Goal: Transaction & Acquisition: Download file/media

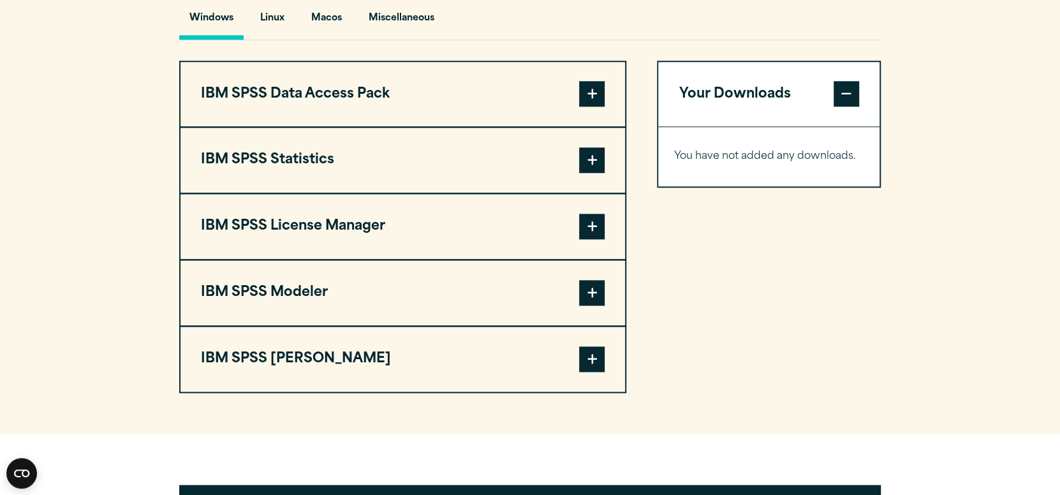
click at [526, 193] on button "IBM SPSS Statistics" at bounding box center [403, 160] width 445 height 65
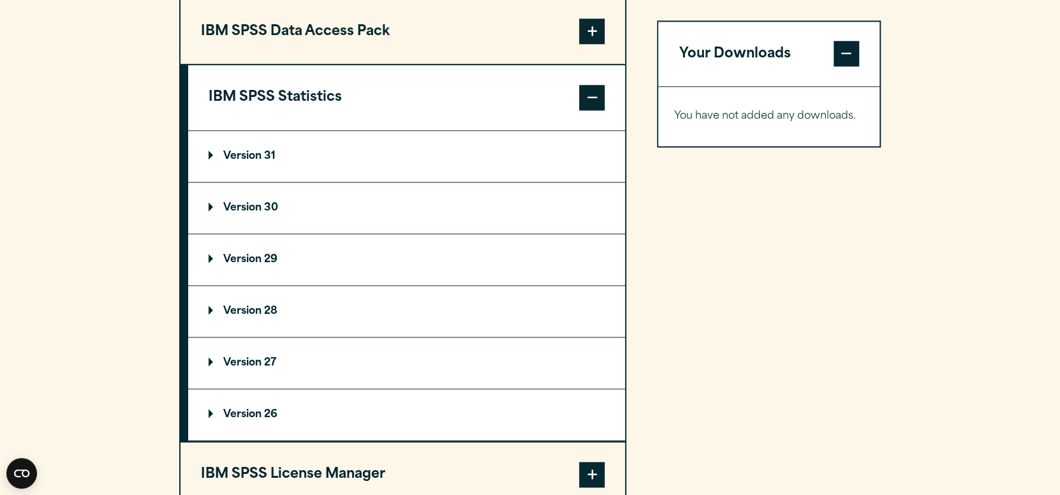
scroll to position [1020, 0]
click at [414, 181] on summary "Version 31" at bounding box center [406, 155] width 437 height 51
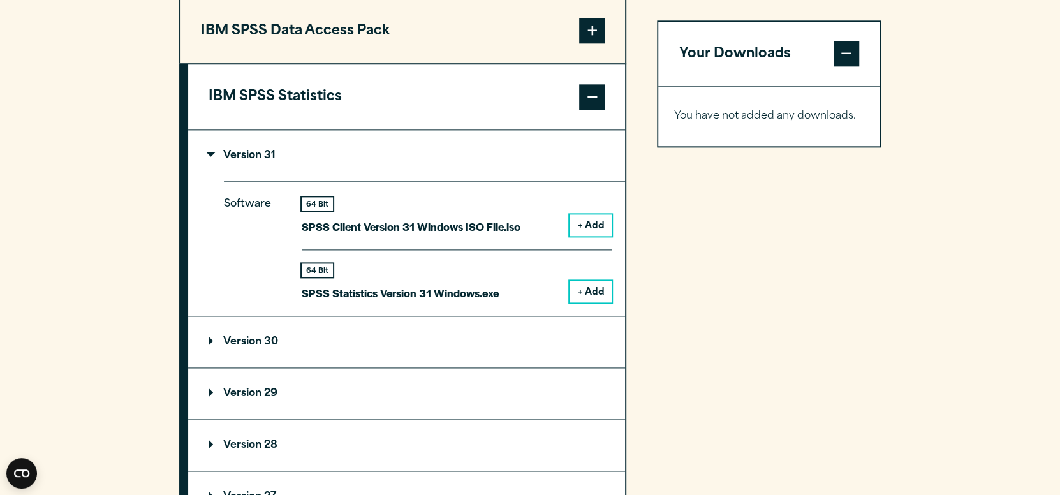
click at [414, 181] on summary "Version 31" at bounding box center [406, 155] width 437 height 51
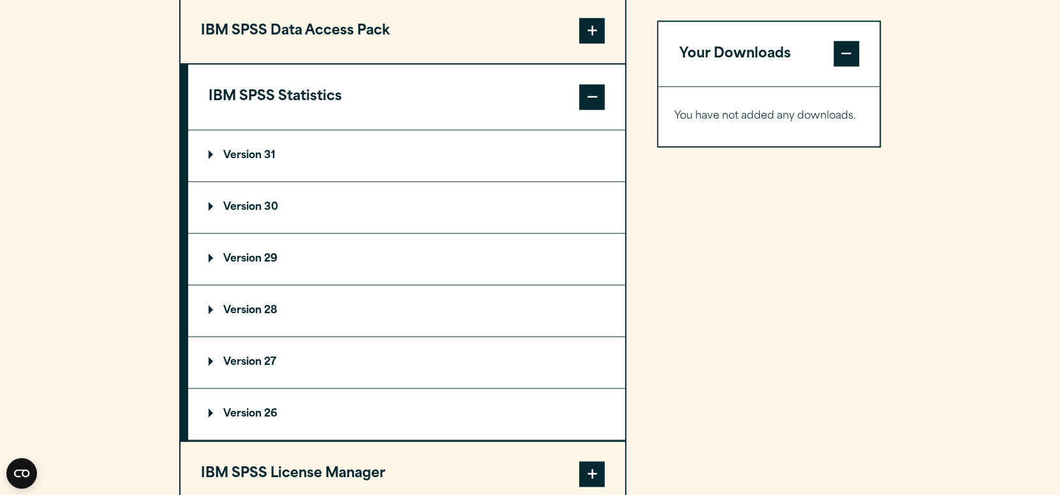
click at [394, 233] on summary "Version 30" at bounding box center [406, 207] width 437 height 51
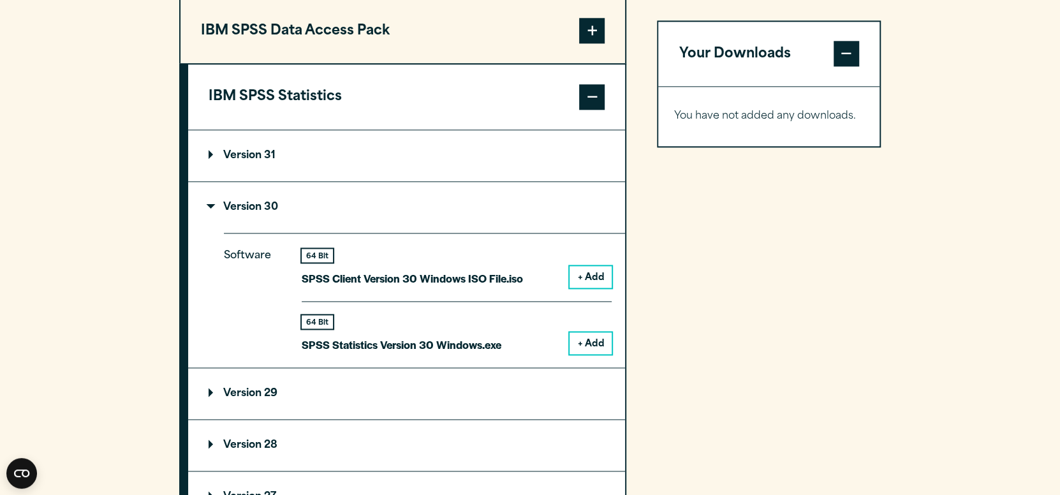
click at [118, 47] on section "Select your software downloads Use the table below to find and navigate to your…" at bounding box center [530, 287] width 1060 height 1055
click at [105, 90] on section "Select your software downloads Use the table below to find and navigate to your…" at bounding box center [530, 287] width 1060 height 1055
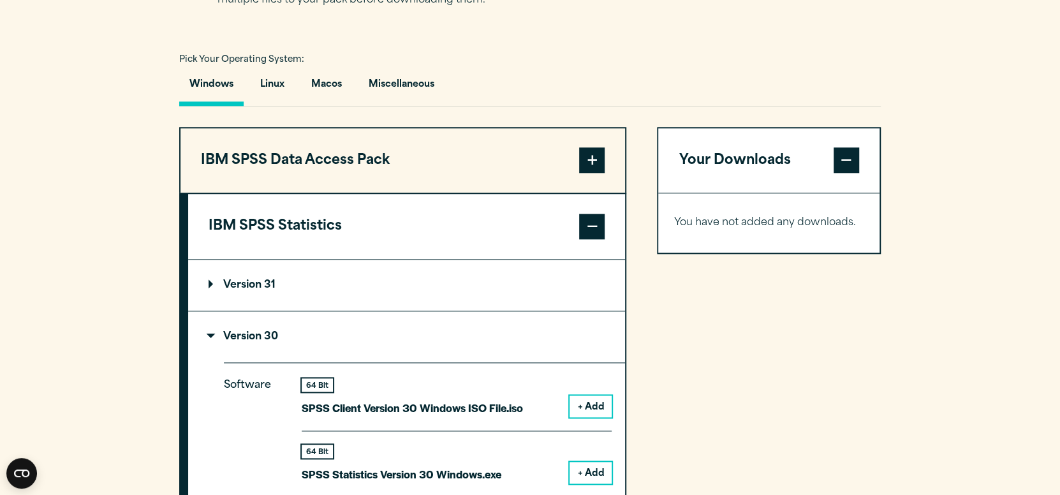
scroll to position [701, 0]
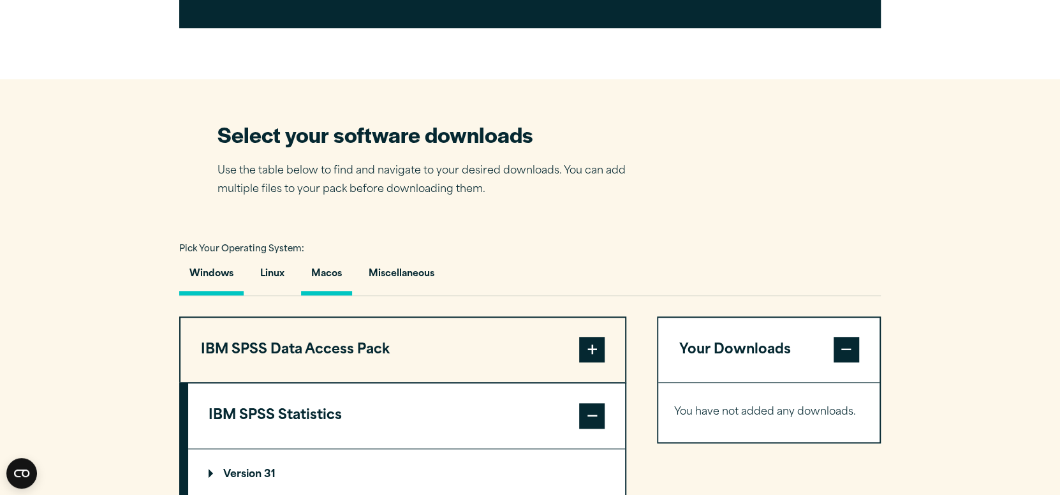
click at [348, 295] on button "Macos" at bounding box center [326, 277] width 51 height 36
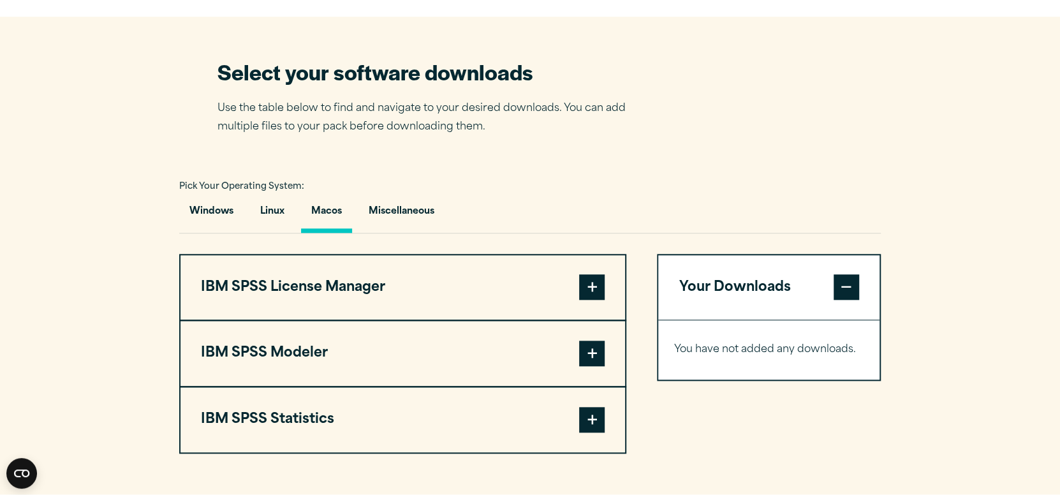
scroll to position [892, 0]
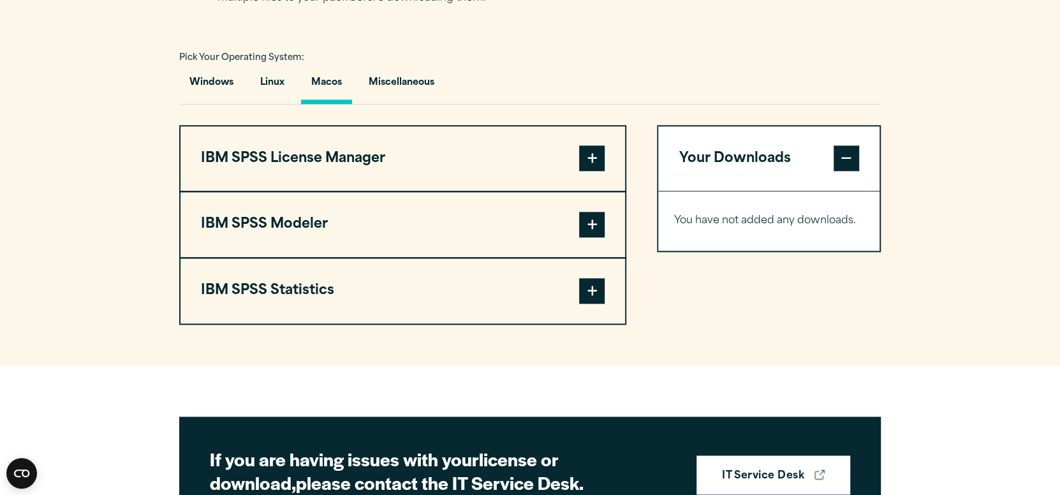
click at [412, 191] on button "IBM SPSS License Manager" at bounding box center [403, 158] width 445 height 65
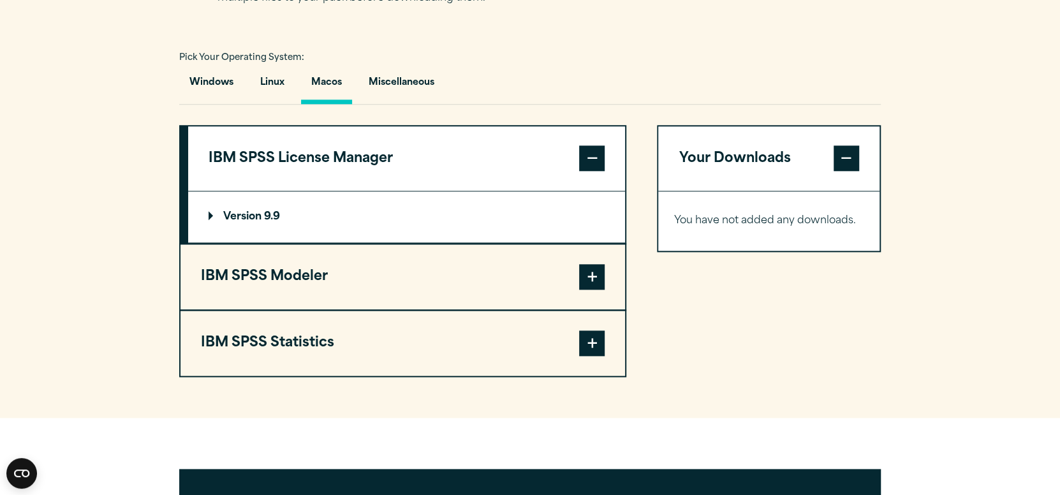
click at [299, 347] on button "IBM SPSS Statistics" at bounding box center [403, 343] width 445 height 65
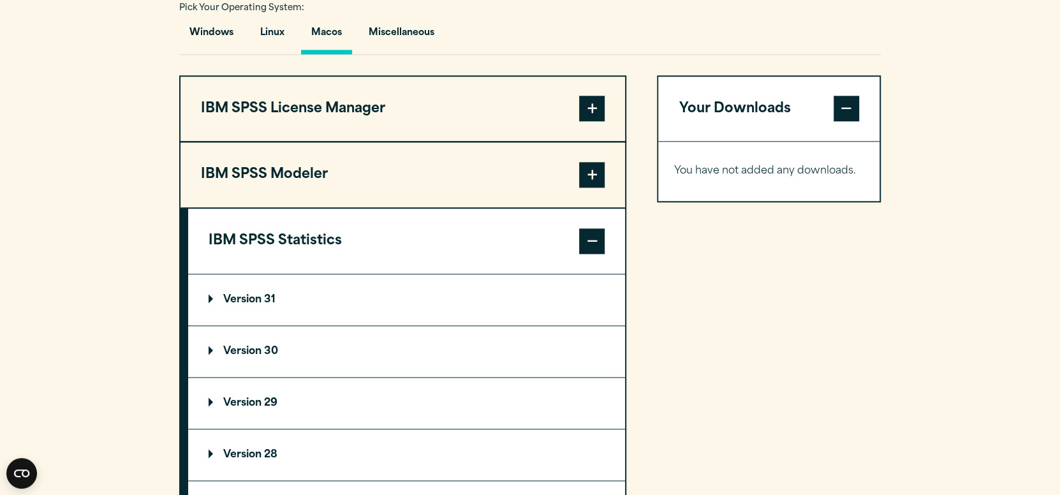
scroll to position [1085, 0]
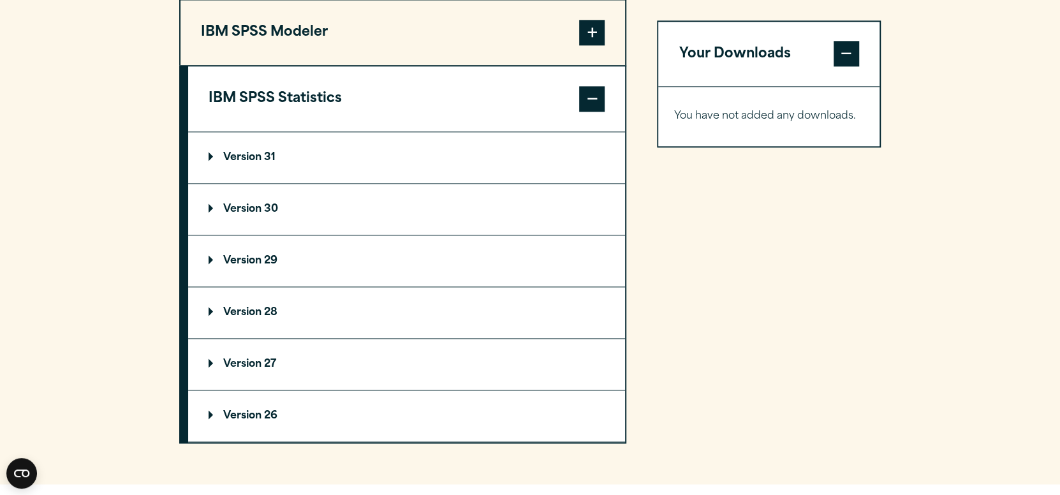
click at [267, 214] on p "Version 30" at bounding box center [244, 209] width 70 height 10
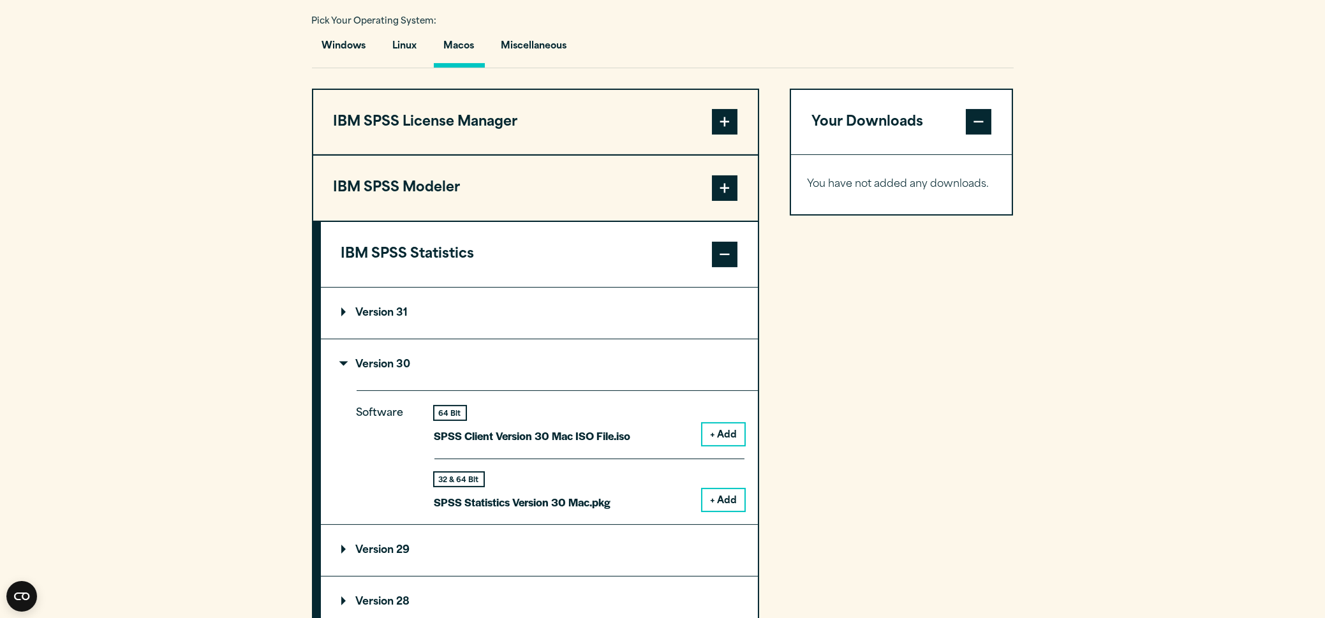
scroll to position [957, 0]
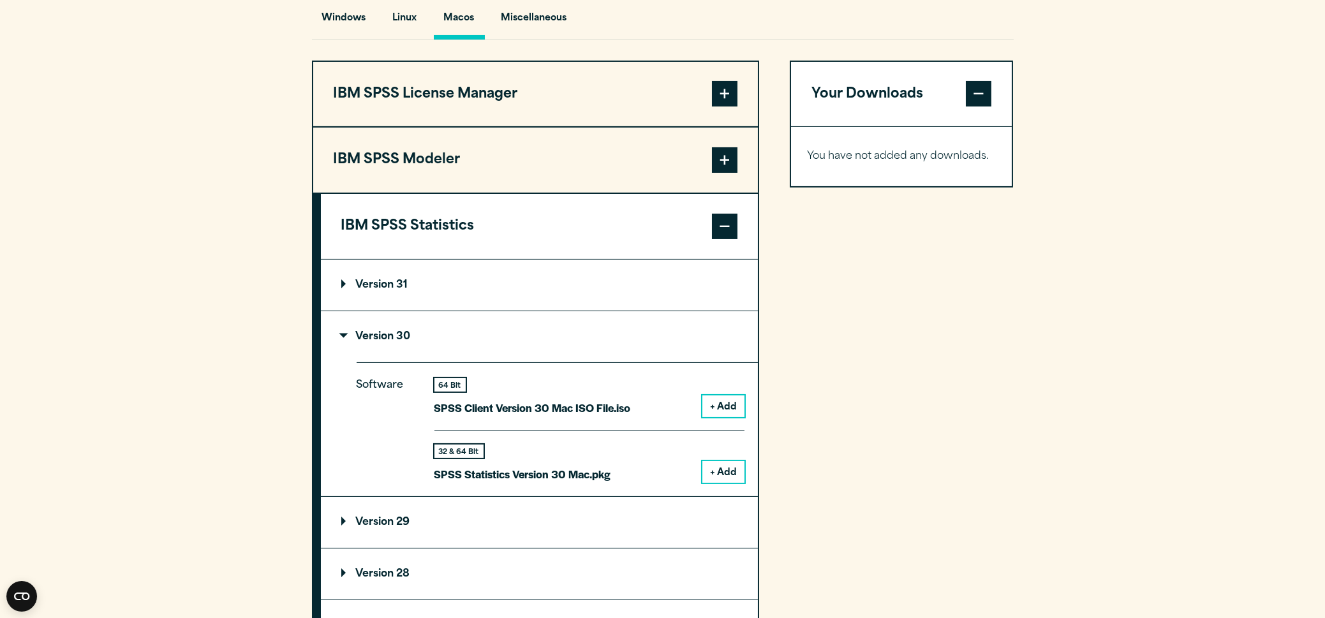
click at [737, 483] on button "+ Add" at bounding box center [723, 472] width 42 height 22
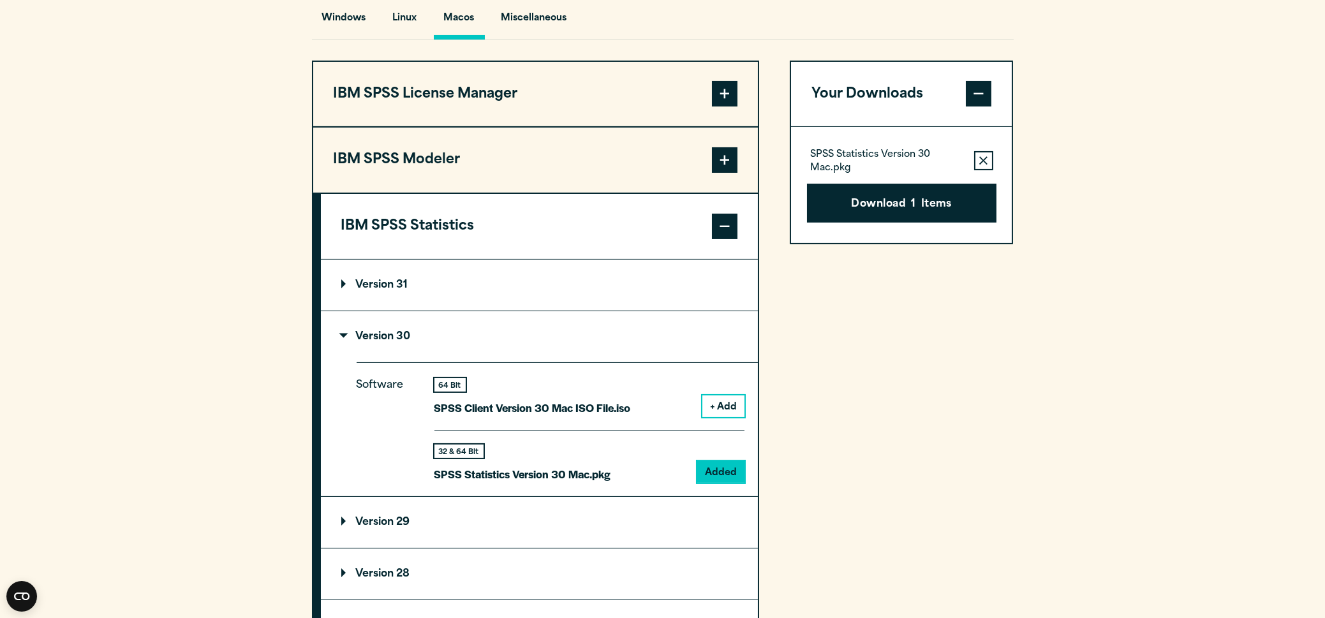
click at [1060, 381] on section "Select your software downloads Use the table below to find and navigate to your…" at bounding box center [662, 284] width 1325 height 923
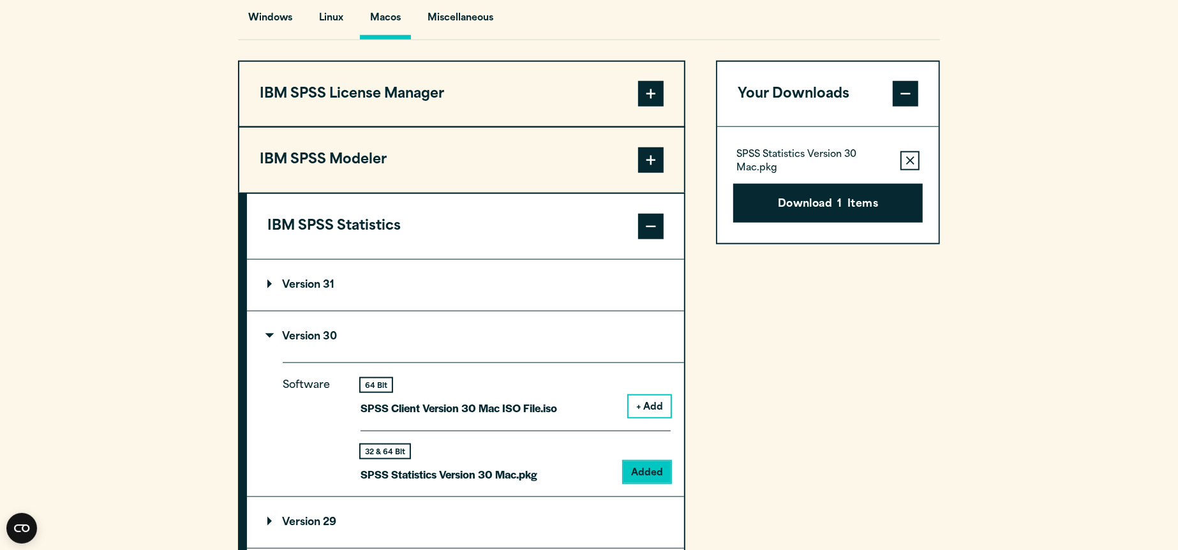
drag, startPoint x: 922, startPoint y: 460, endPoint x: 921, endPoint y: 453, distance: 7.3
click at [922, 460] on div "Your Downloads SPSS Statistics Version 30 Mac.pkg Remove this item from your so…" at bounding box center [828, 383] width 224 height 645
